Goal: Task Accomplishment & Management: Complete application form

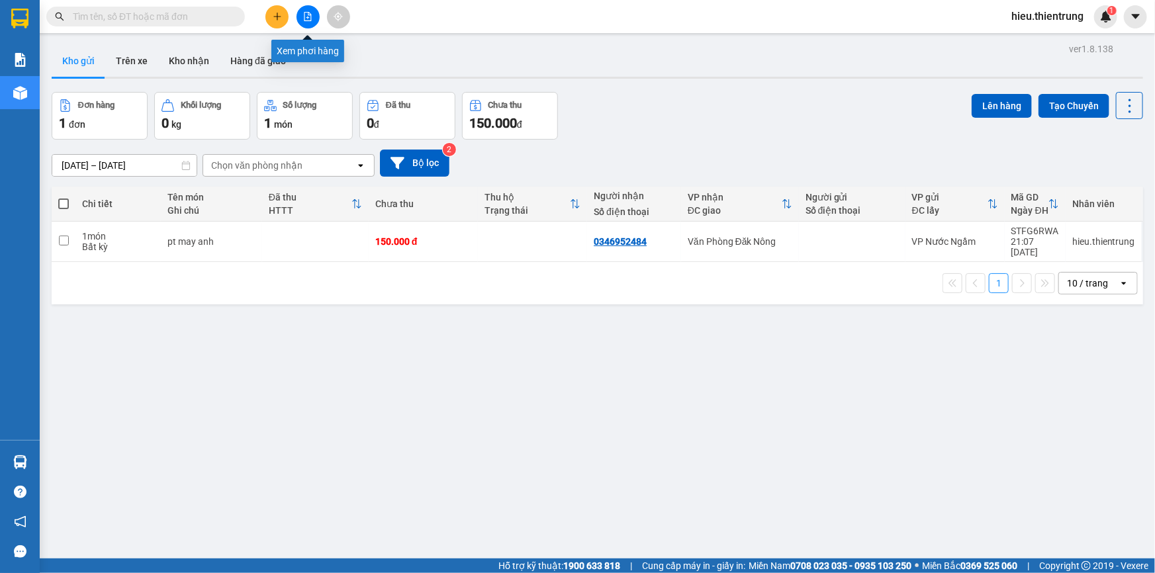
click at [308, 13] on icon "file-add" at bounding box center [307, 16] width 7 height 9
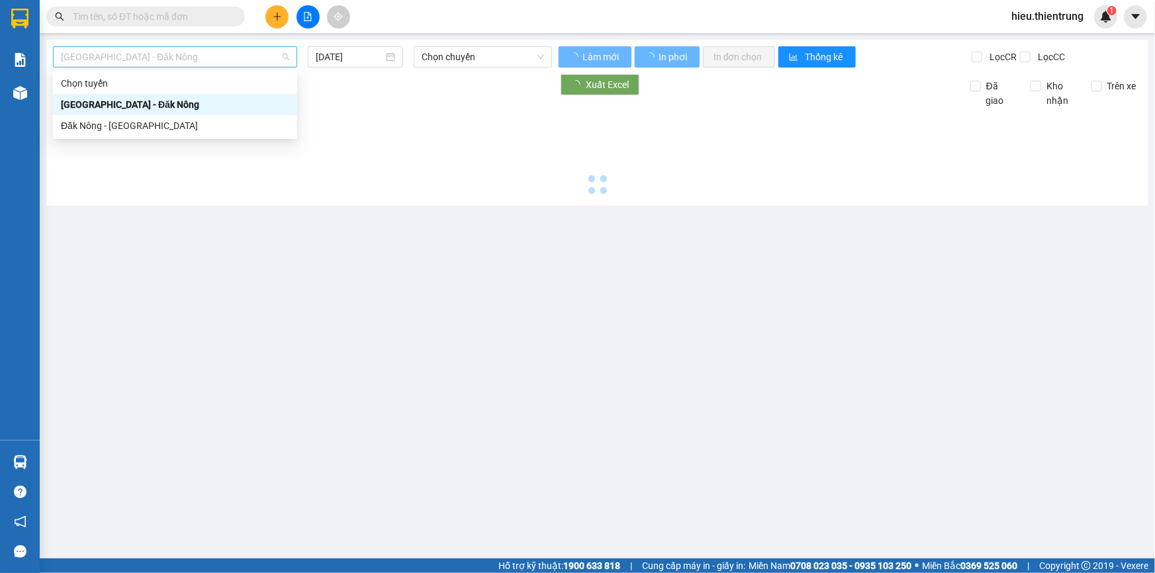
click at [185, 65] on span "[GEOGRAPHIC_DATA] - Đăk Nông" at bounding box center [175, 57] width 228 height 20
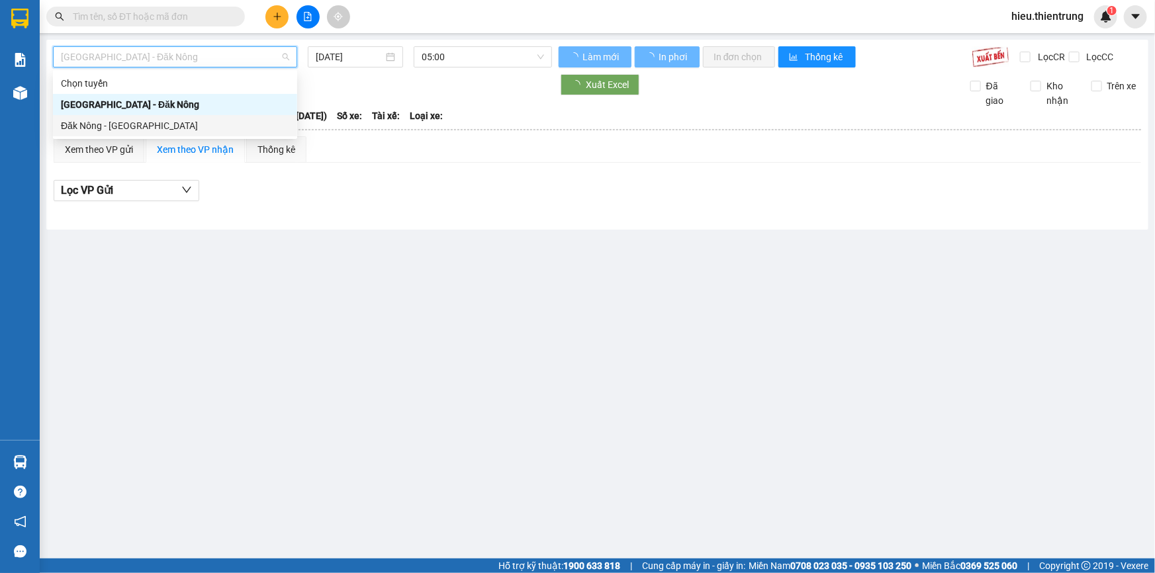
click at [165, 128] on div "Đăk Nông - [GEOGRAPHIC_DATA]" at bounding box center [175, 125] width 228 height 15
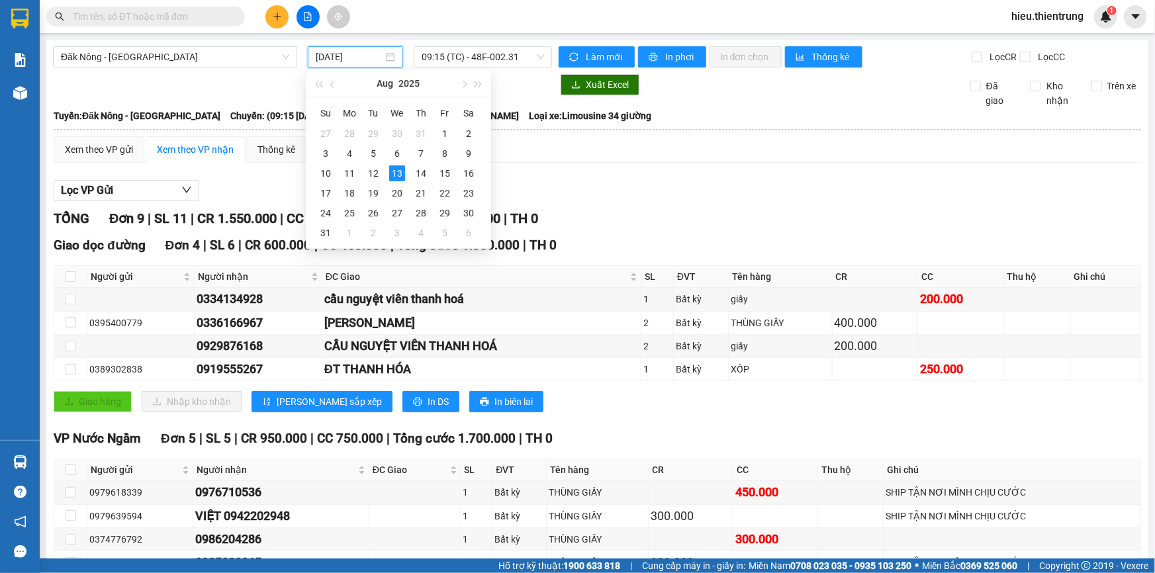
click at [355, 59] on input "[DATE]" at bounding box center [349, 57] width 67 height 15
click at [372, 179] on div "12" at bounding box center [373, 173] width 16 height 16
type input "12/08/2025"
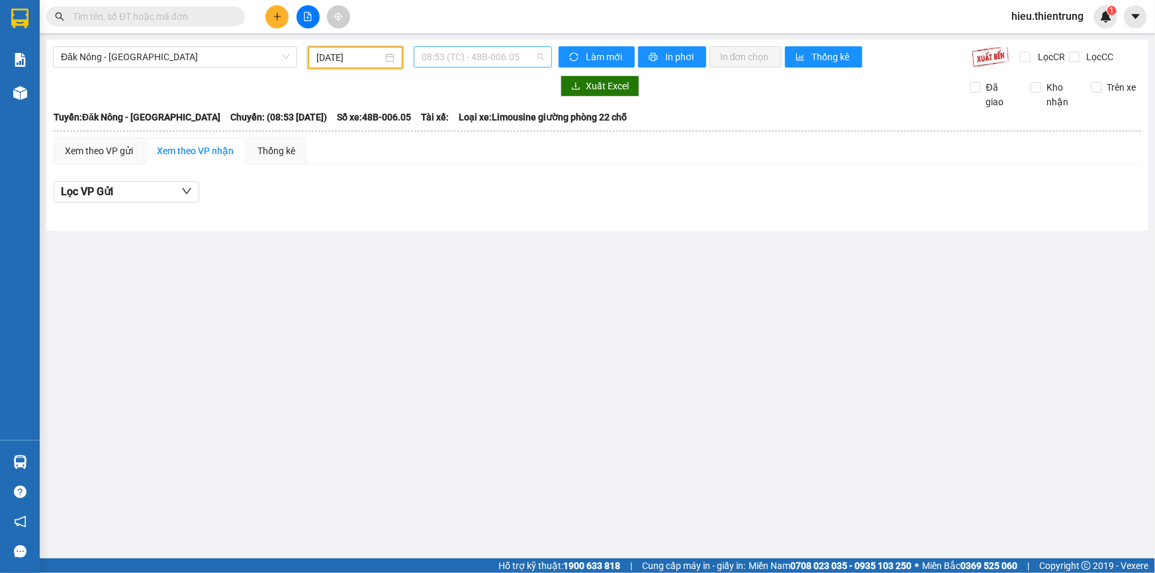
click at [477, 64] on span "08:53 (TC) - 48B-006.05" at bounding box center [482, 57] width 122 height 20
click at [472, 57] on span "08:53 (TC) - 48B-006.05" at bounding box center [482, 57] width 122 height 20
click at [490, 130] on div "12:30 - 48H-019.32" at bounding box center [473, 125] width 103 height 15
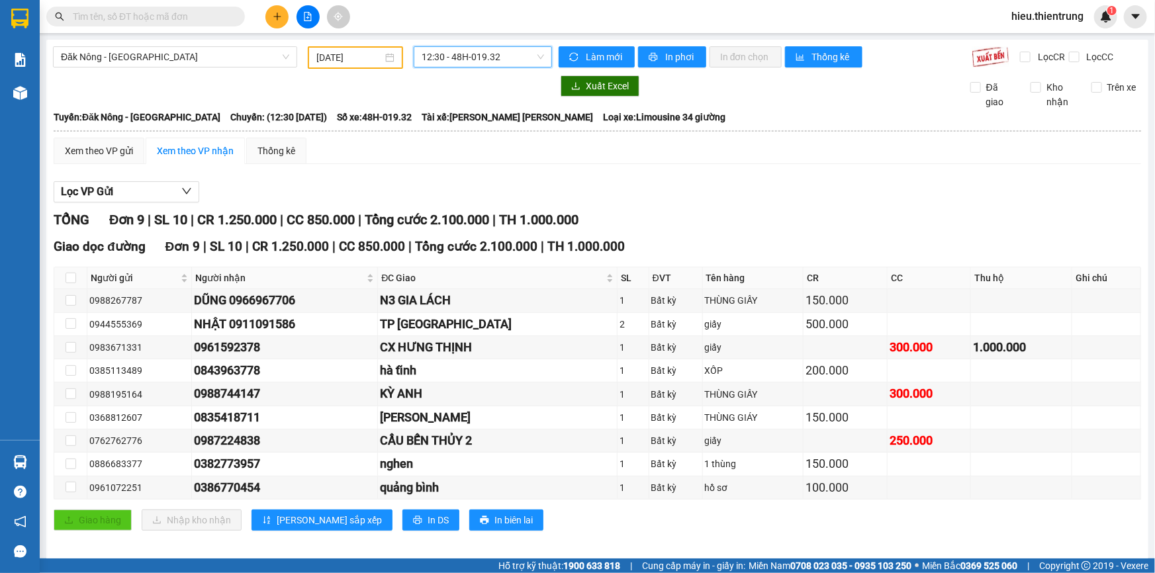
click at [474, 62] on span "12:30 - 48H-019.32" at bounding box center [482, 57] width 122 height 20
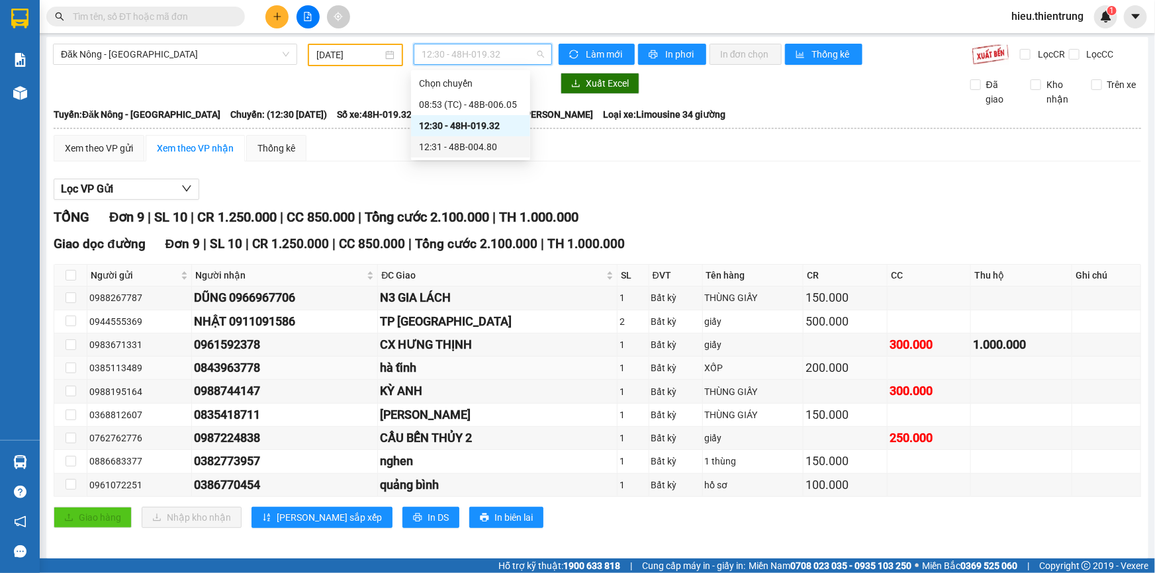
scroll to position [7, 0]
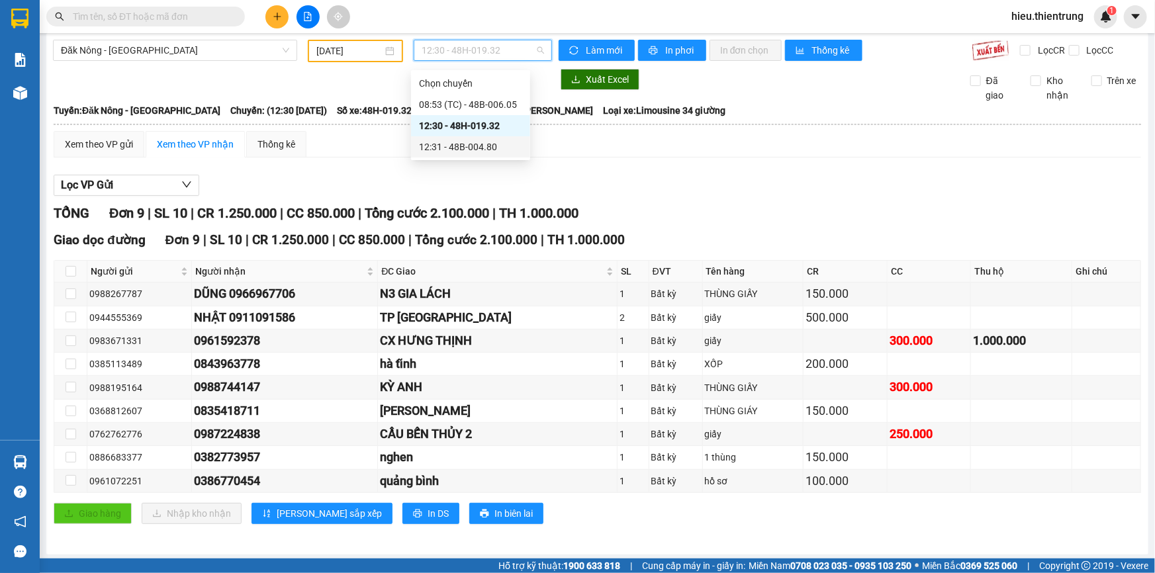
click at [454, 143] on div "12:31 - 48B-004.80" at bounding box center [470, 147] width 103 height 15
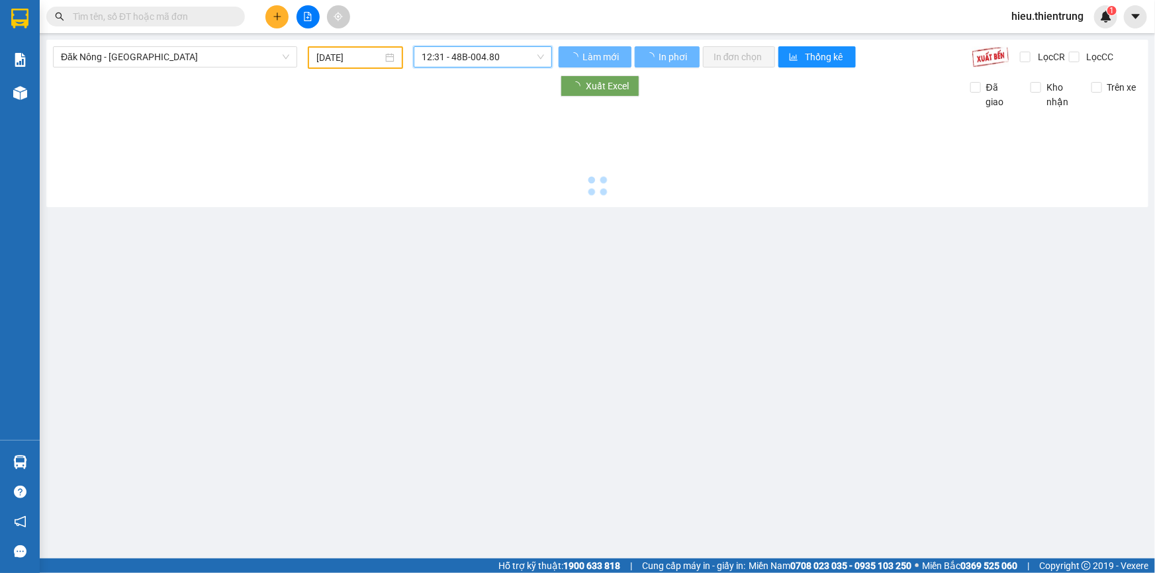
scroll to position [0, 0]
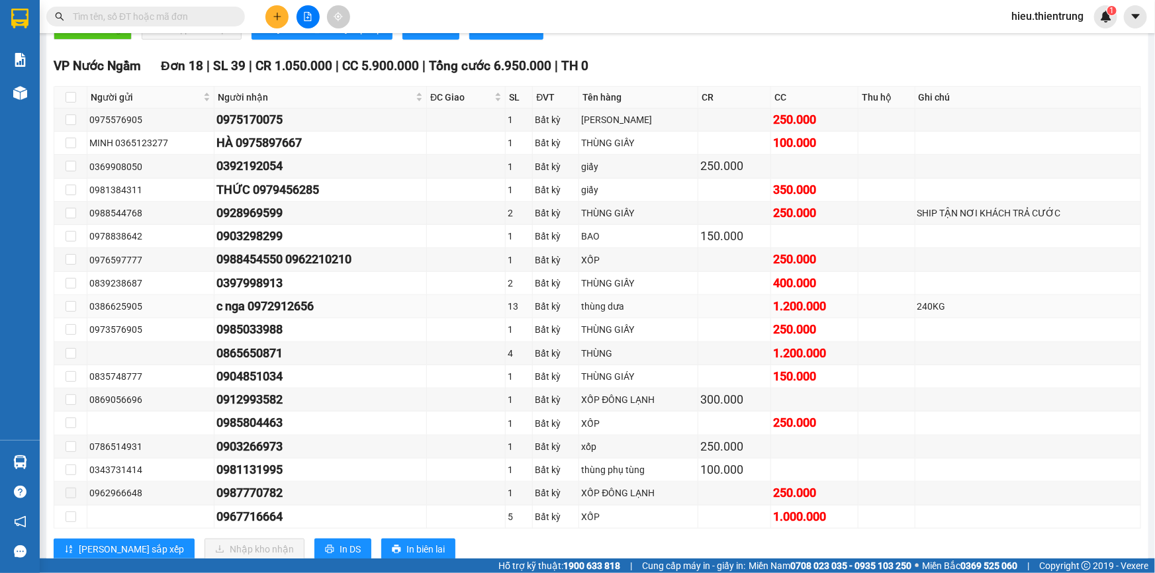
scroll to position [457, 0]
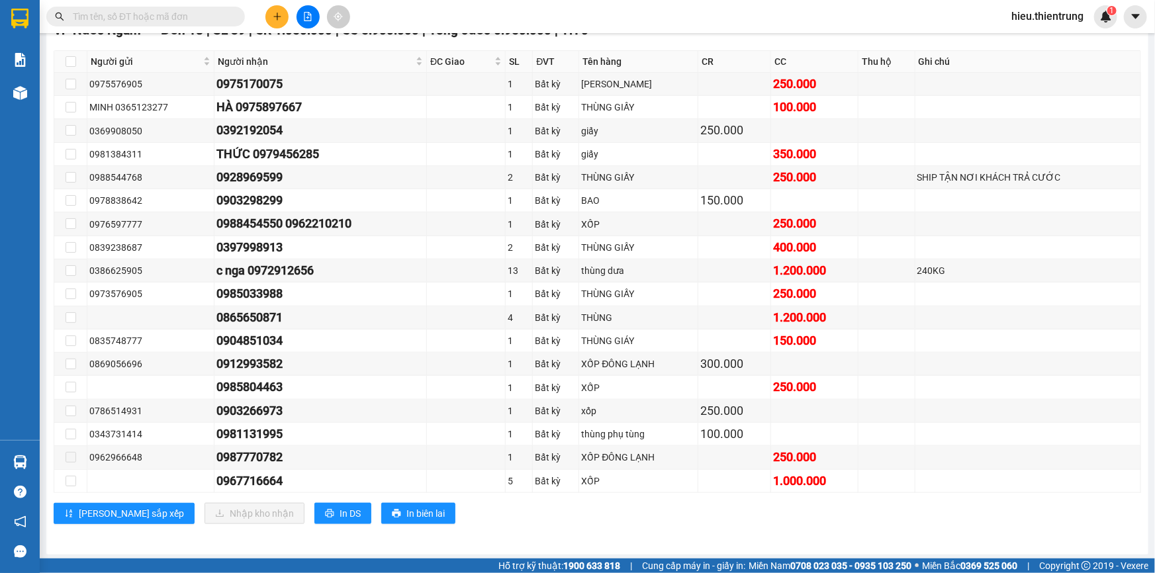
click at [266, 22] on button at bounding box center [276, 16] width 23 height 23
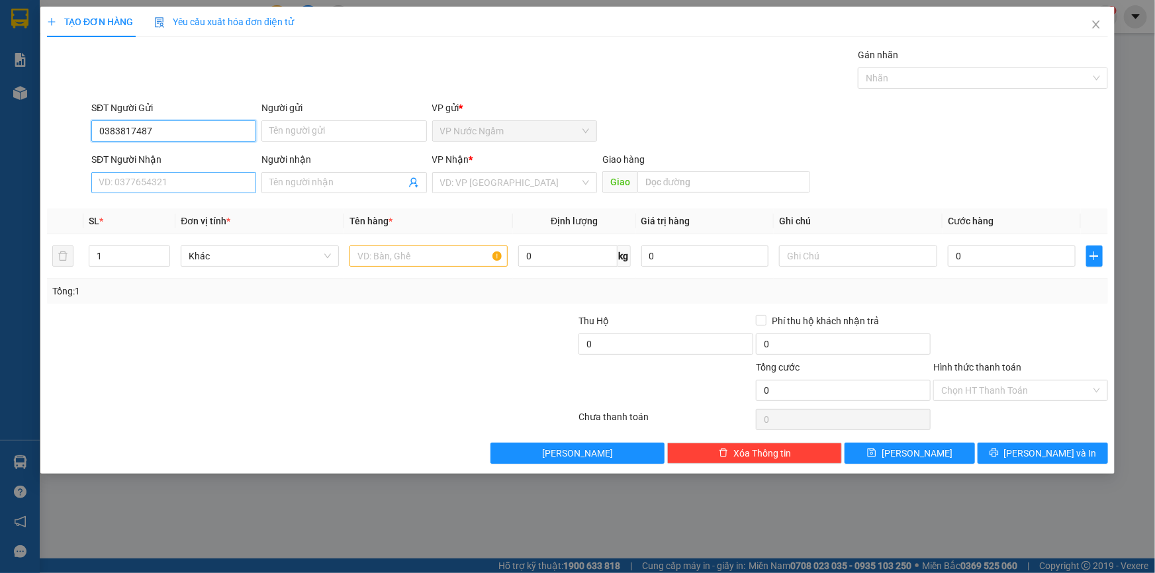
type input "0383817487"
click at [188, 187] on input "SĐT Người Nhận" at bounding box center [173, 182] width 165 height 21
type input "0989390404"
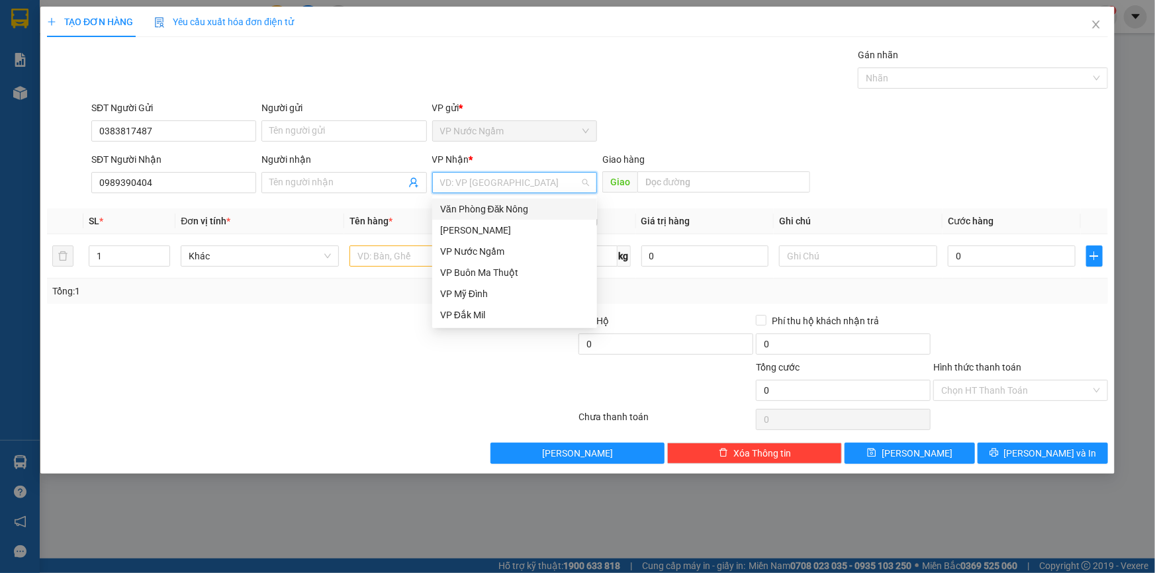
click at [533, 180] on input "search" at bounding box center [510, 183] width 140 height 20
click at [493, 204] on div "Văn Phòng Đăk Nông" at bounding box center [514, 209] width 149 height 15
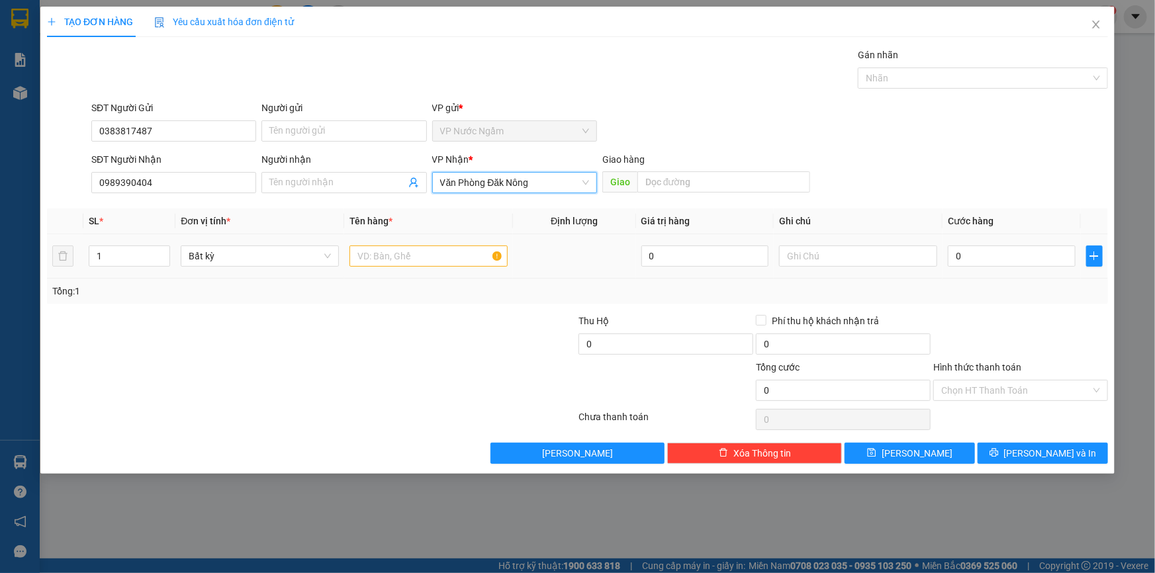
click at [391, 269] on td at bounding box center [428, 256] width 169 height 44
click at [378, 266] on div at bounding box center [428, 256] width 158 height 26
click at [377, 259] on input "text" at bounding box center [428, 255] width 158 height 21
type input "d"
type input "D"
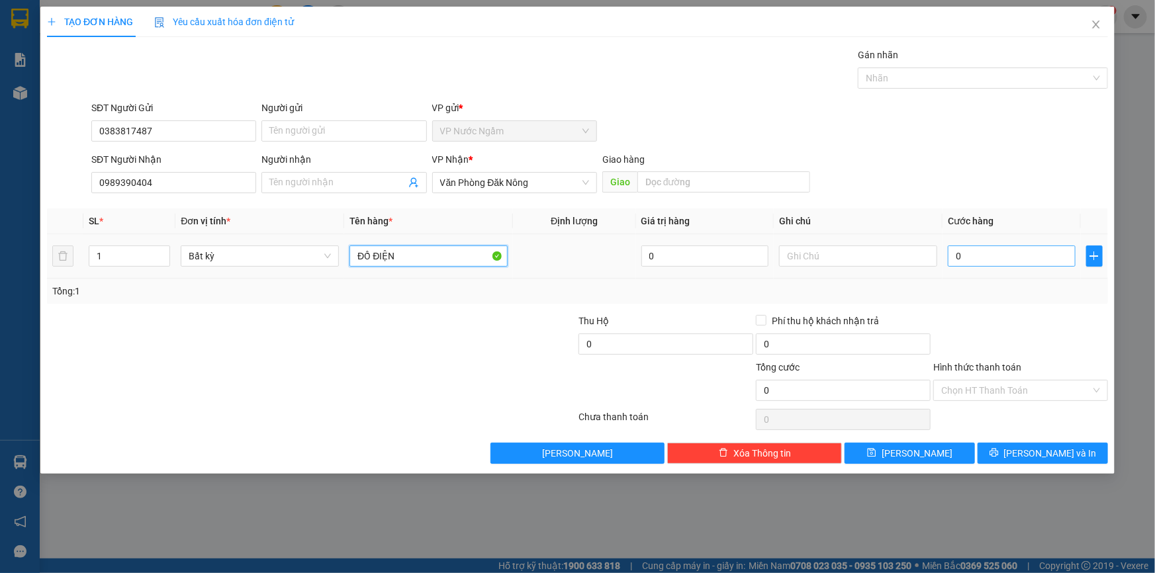
type input "ĐỒ ĐIỆN"
click at [1051, 264] on input "0" at bounding box center [1011, 255] width 128 height 21
type input "1"
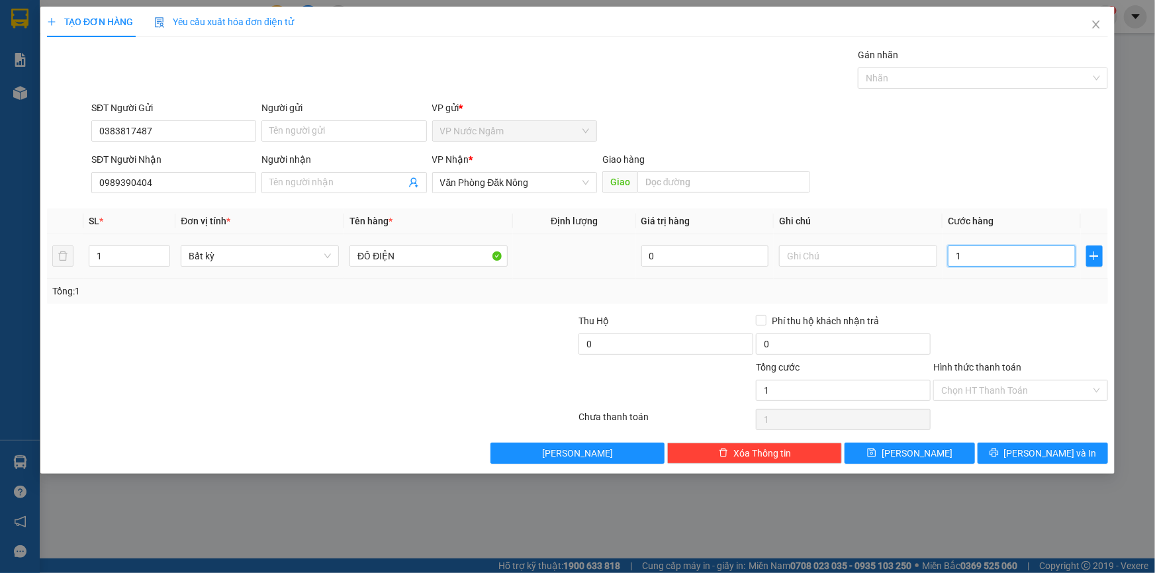
type input "15"
type input "150"
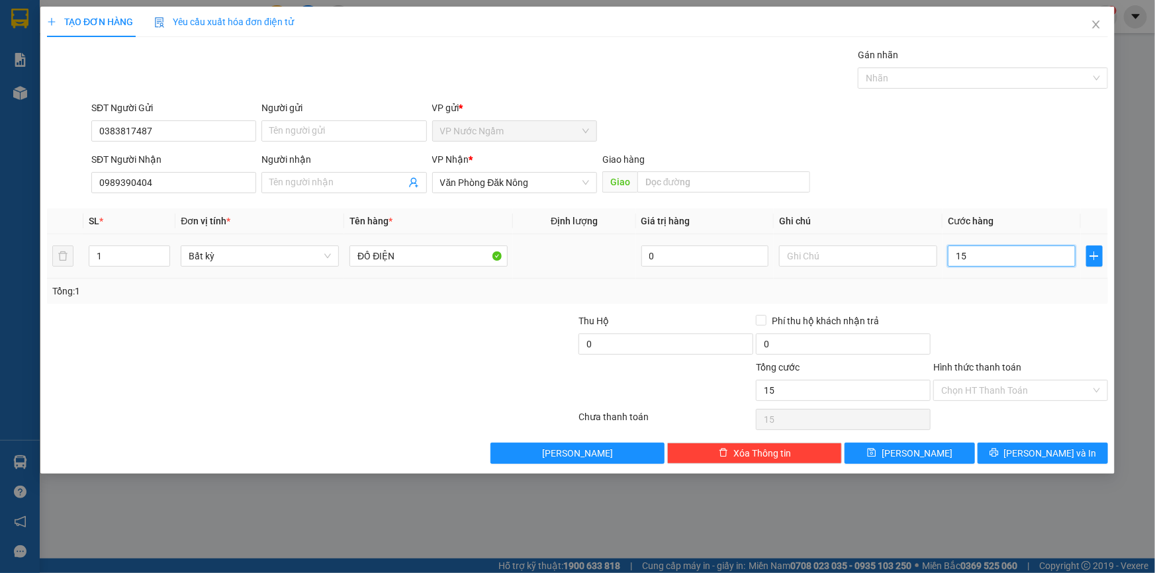
type input "150"
type input "1.500"
type input "15.000"
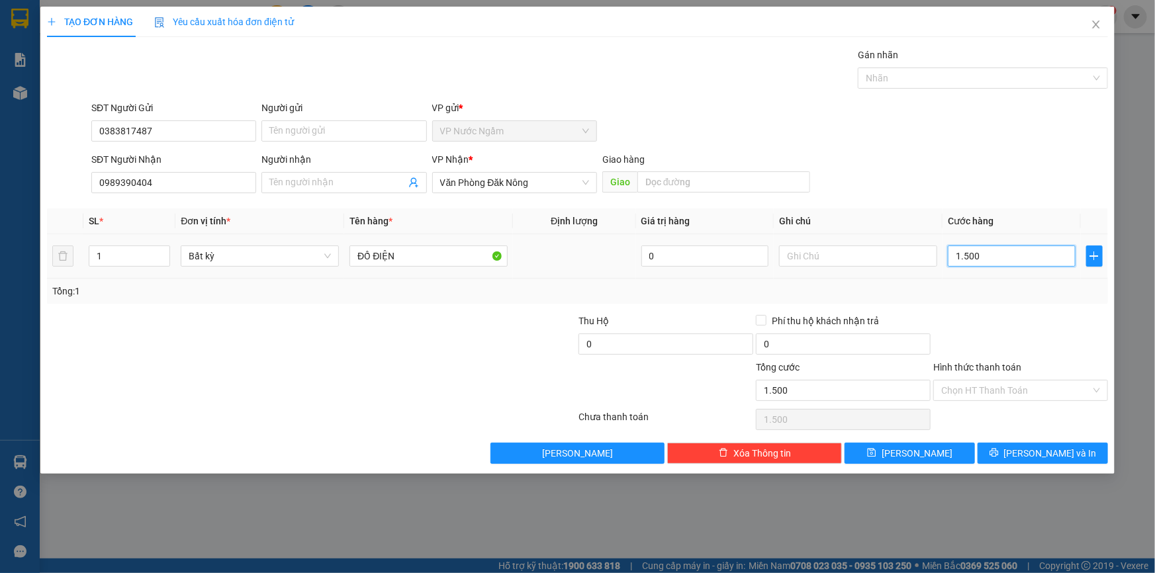
type input "15.000"
type input "150.000"
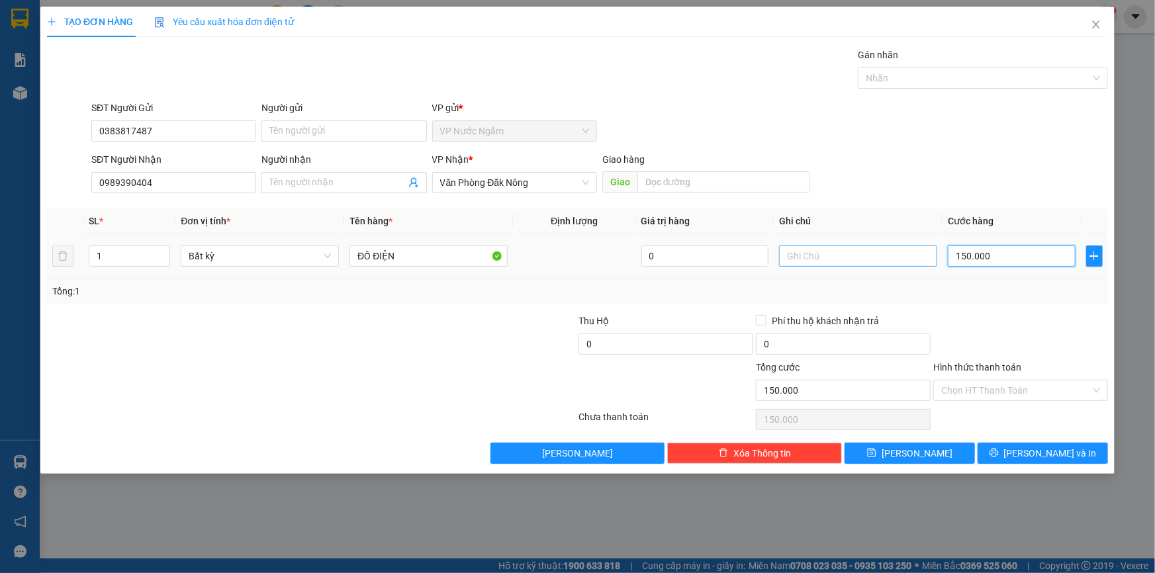
type input "150.000"
click at [842, 263] on input "text" at bounding box center [858, 255] width 158 height 21
type input "KIẾN ĐỨC"
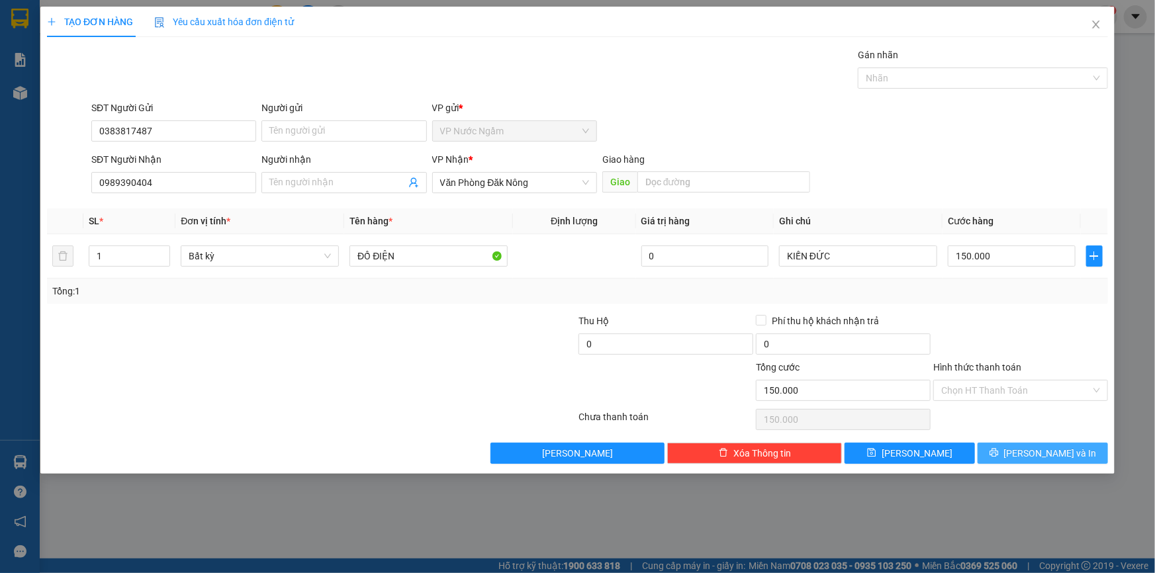
click at [1041, 449] on span "Lưu và In" at bounding box center [1050, 453] width 93 height 15
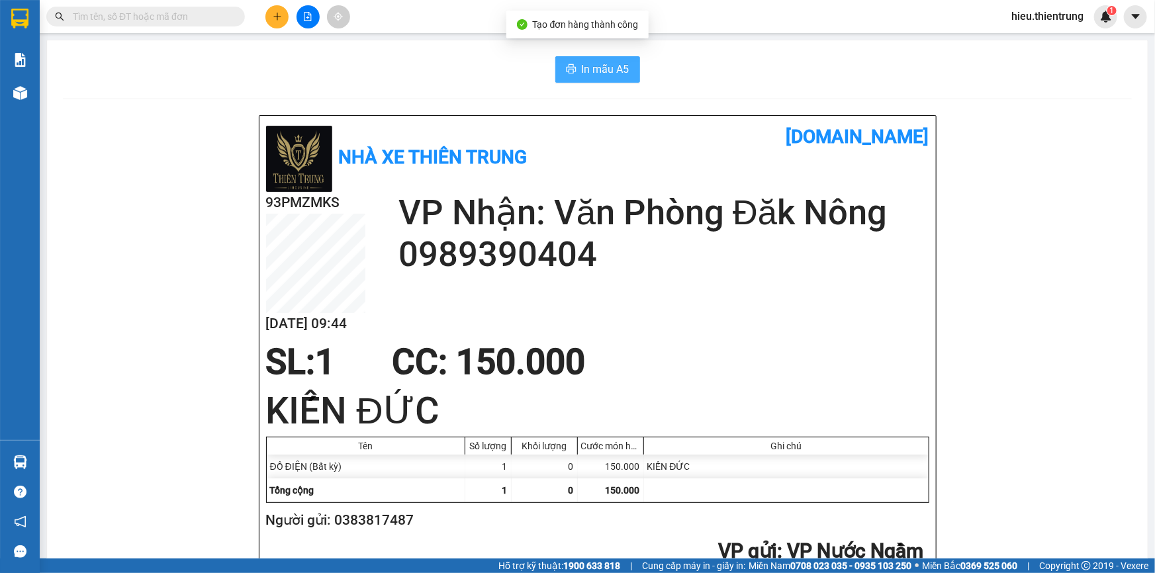
drag, startPoint x: 572, startPoint y: 69, endPoint x: 566, endPoint y: 70, distance: 6.6
click at [572, 69] on button "In mẫu A5" at bounding box center [597, 69] width 85 height 26
